Goal: Find contact information: Find contact information

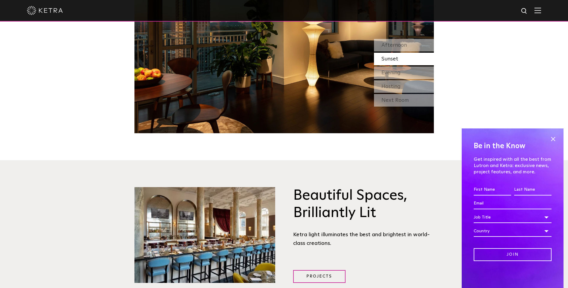
scroll to position [868, 0]
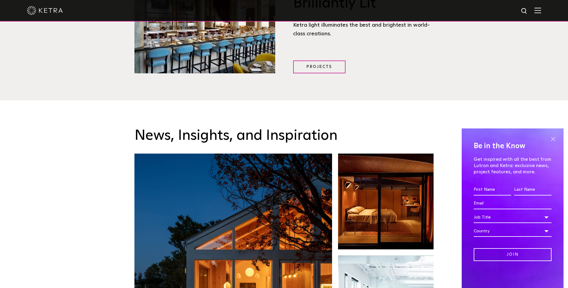
click at [552, 136] on span at bounding box center [552, 138] width 9 height 9
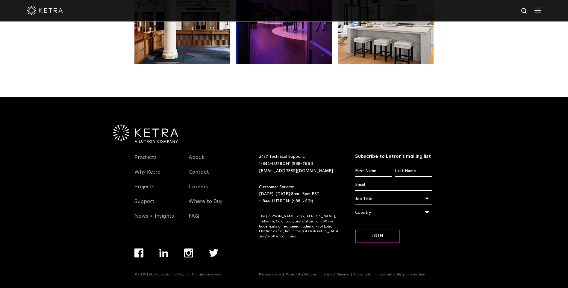
scroll to position [1258, 0]
click at [197, 171] on link "Contact" at bounding box center [198, 176] width 20 height 14
click at [199, 169] on link "Contact" at bounding box center [198, 176] width 20 height 14
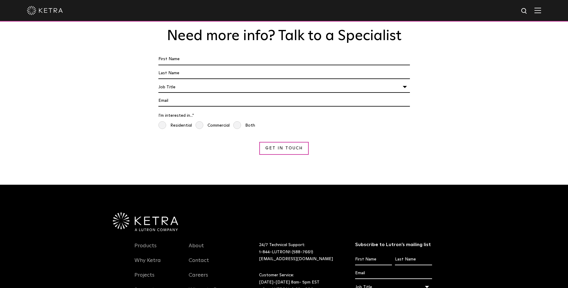
scroll to position [553, 0]
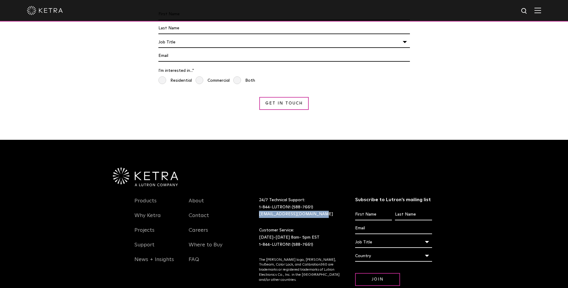
drag, startPoint x: 313, startPoint y: 170, endPoint x: 257, endPoint y: 172, distance: 55.7
click at [257, 197] on div "24/7 Technical Support: 1-844-LUTRON1 (588-7661) lightingsupport@lutron.com" at bounding box center [299, 207] width 90 height 21
copy link "[EMAIL_ADDRESS][DOMAIN_NAME]"
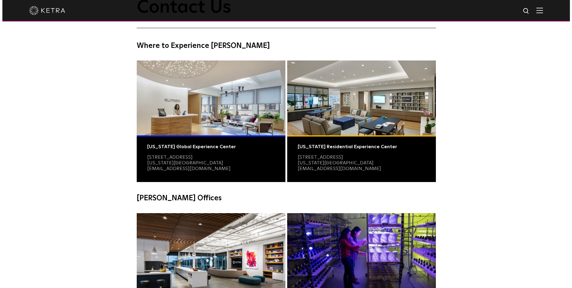
scroll to position [0, 0]
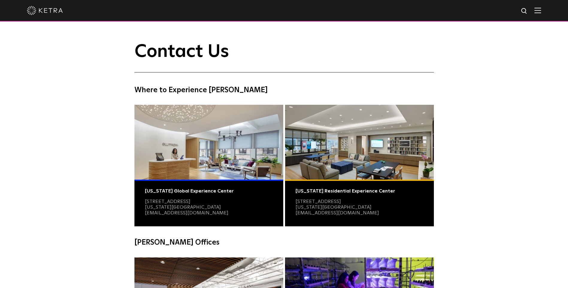
click at [541, 13] on img at bounding box center [537, 10] width 7 height 6
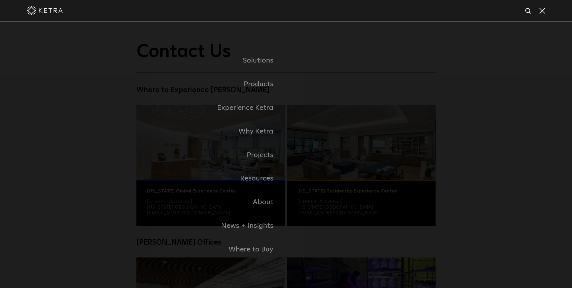
click at [31, 13] on img at bounding box center [45, 10] width 36 height 9
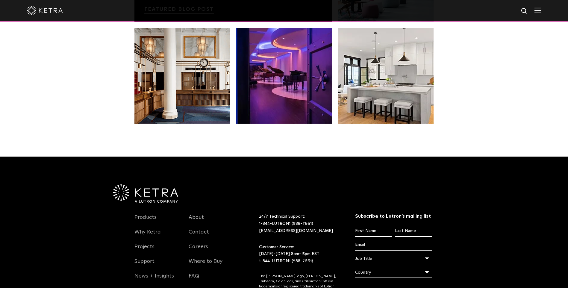
scroll to position [1258, 0]
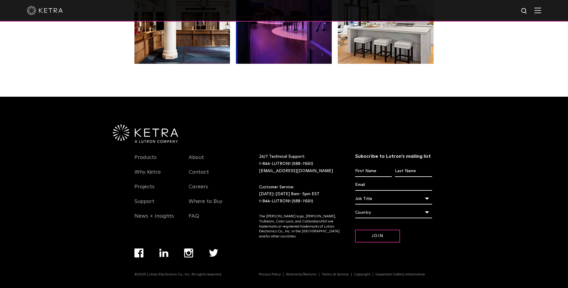
click at [426, 210] on div "Country" at bounding box center [393, 212] width 77 height 11
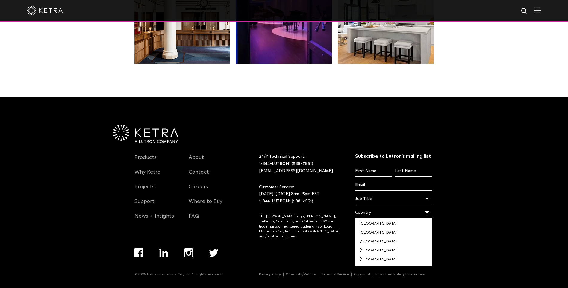
scroll to position [2018, 0]
click at [380, 261] on li "[GEOGRAPHIC_DATA]" at bounding box center [393, 265] width 77 height 9
select select "[GEOGRAPHIC_DATA]"
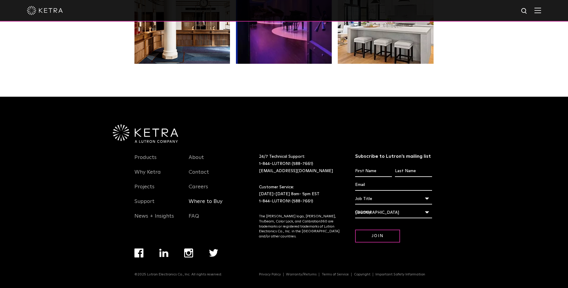
click at [198, 200] on link "Where to Buy" at bounding box center [205, 205] width 34 height 14
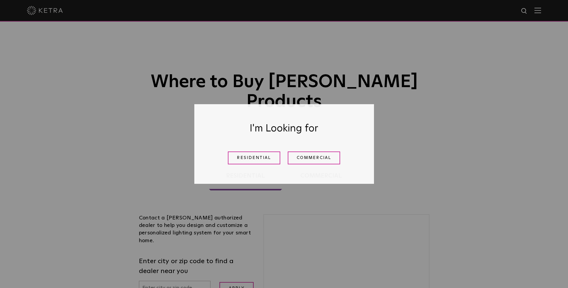
click at [320, 158] on link "Commercial" at bounding box center [313, 157] width 52 height 13
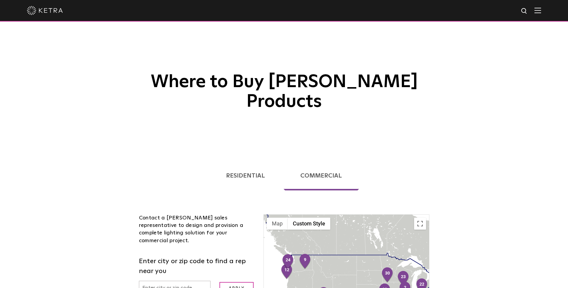
click at [178, 281] on input "text" at bounding box center [175, 288] width 72 height 15
type input "london"
click at [239, 282] on input "Apply" at bounding box center [236, 288] width 34 height 13
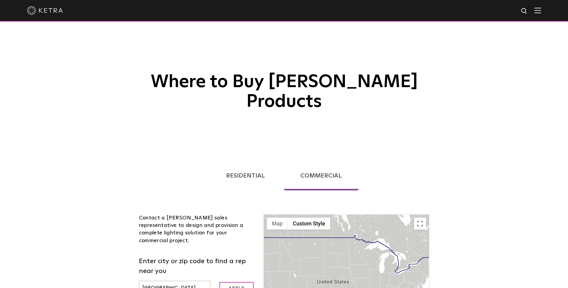
click at [541, 11] on img at bounding box center [537, 10] width 7 height 6
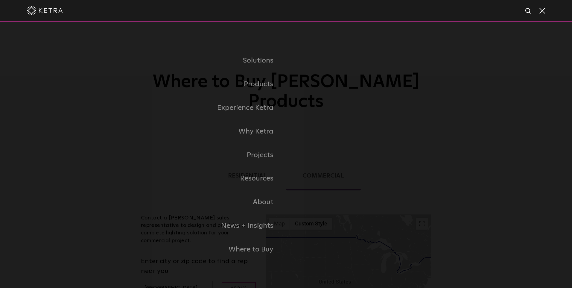
click at [38, 16] on div at bounding box center [286, 10] width 518 height 21
click at [34, 13] on img at bounding box center [45, 10] width 36 height 9
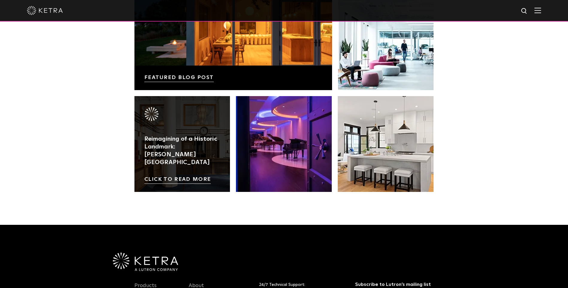
scroll to position [1258, 0]
